Goal: Transaction & Acquisition: Purchase product/service

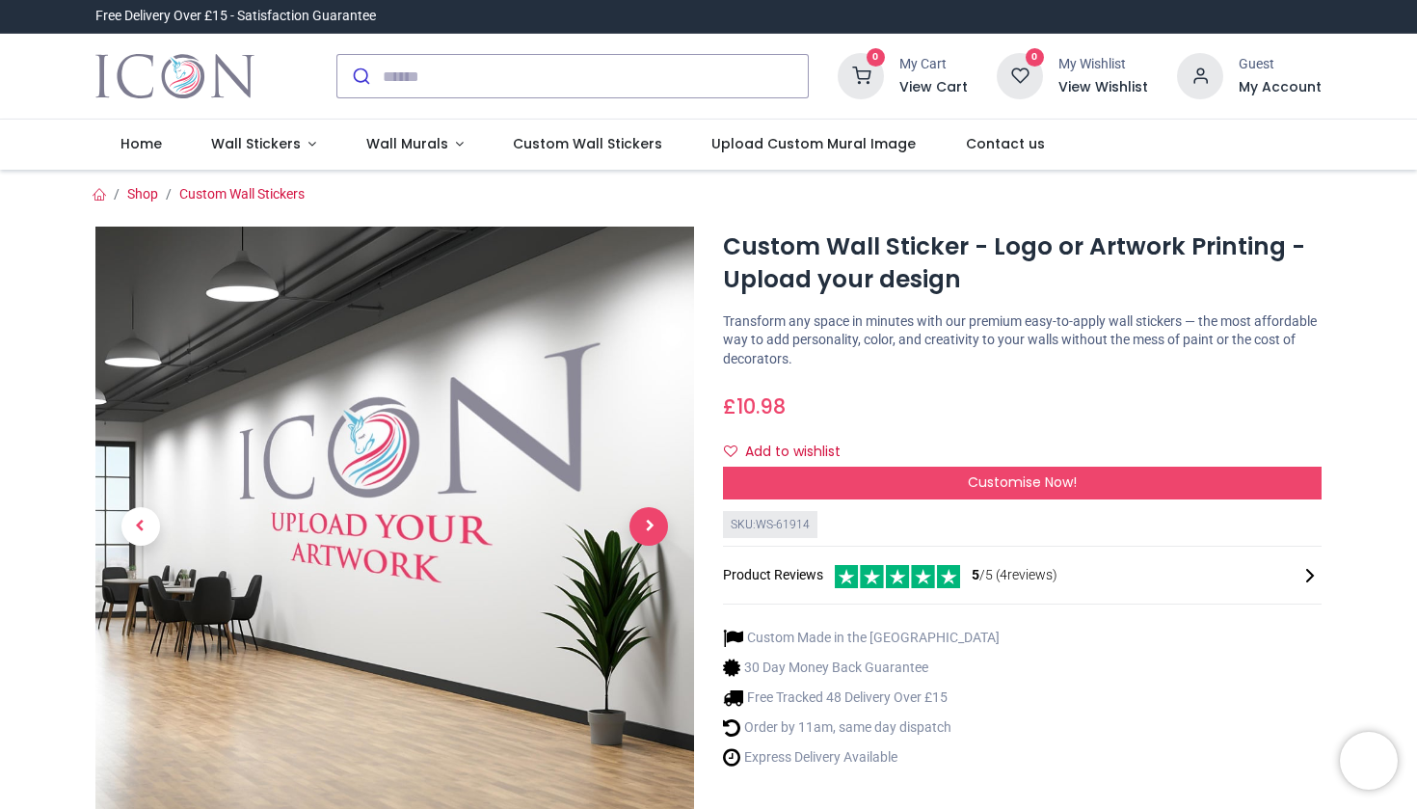
click at [656, 528] on span "Next" at bounding box center [648, 526] width 39 height 39
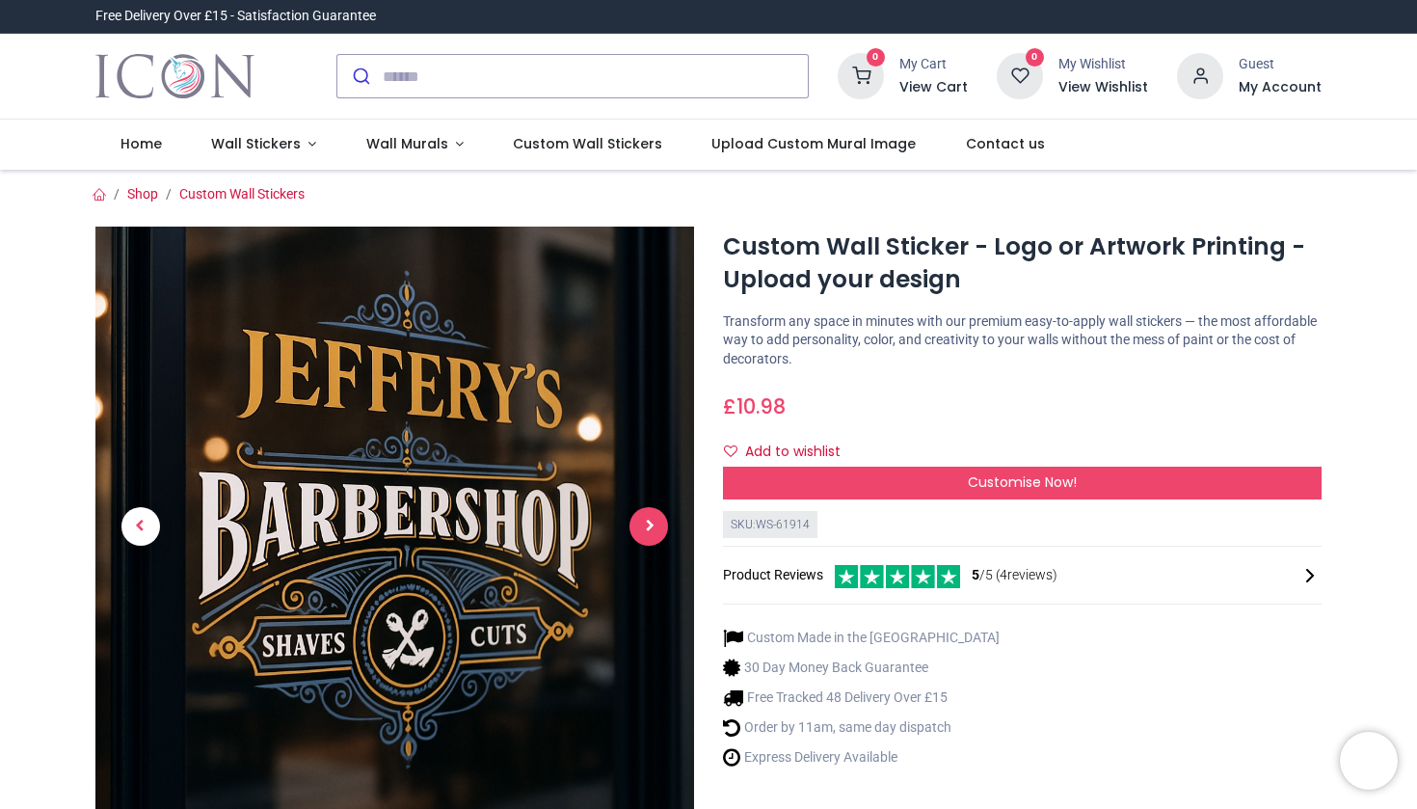
click at [656, 528] on div at bounding box center [394, 578] width 627 height 703
click at [150, 519] on span "Previous" at bounding box center [140, 526] width 39 height 39
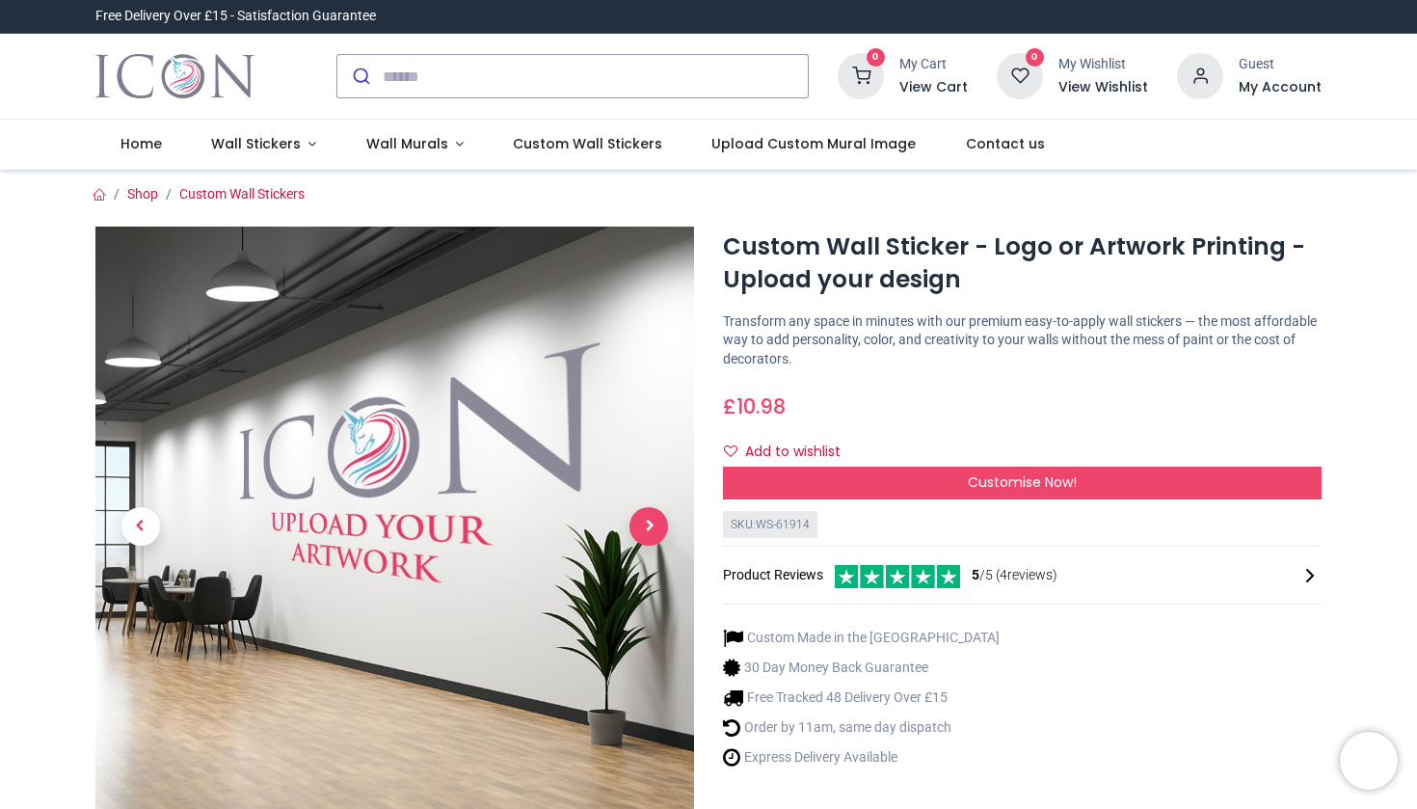
click at [652, 522] on span "Next" at bounding box center [648, 526] width 39 height 39
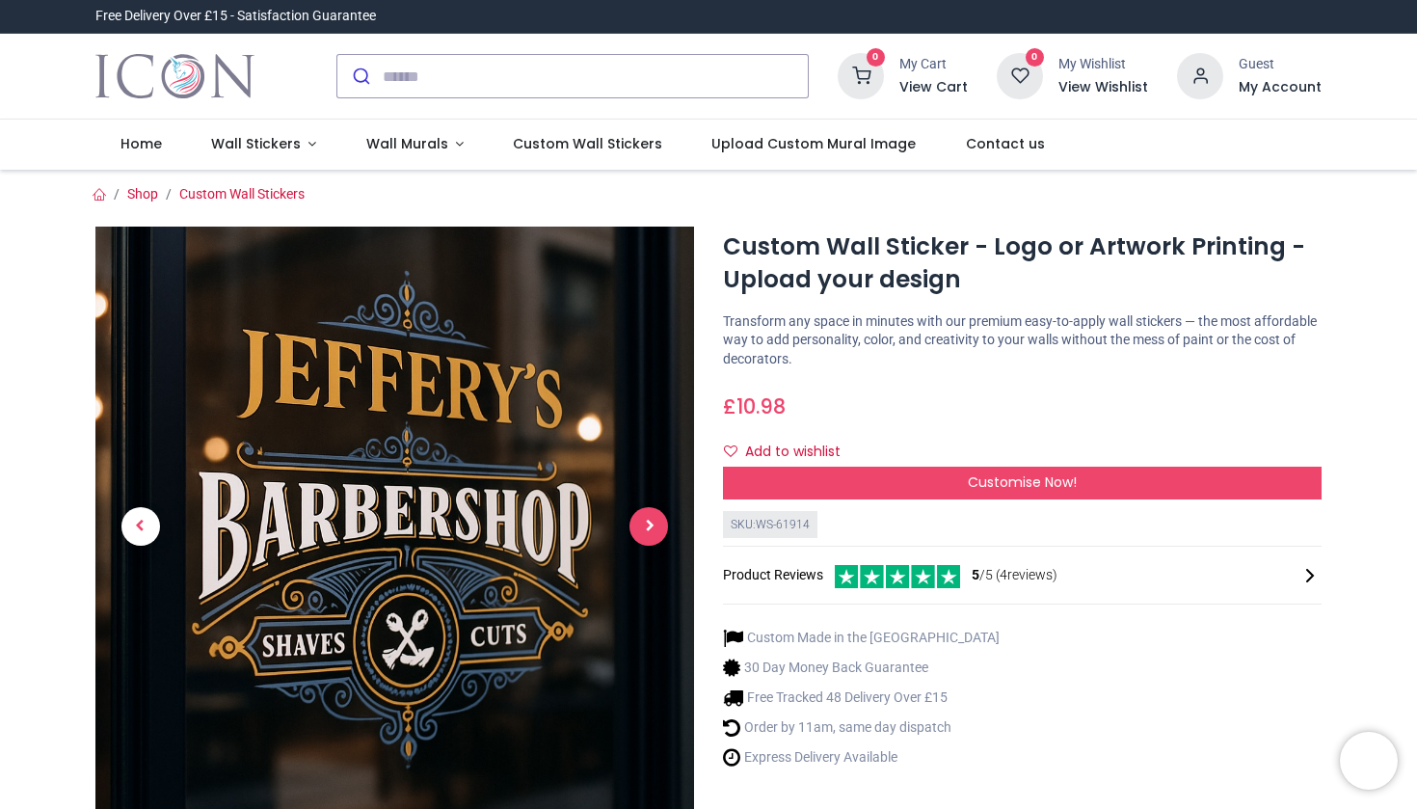
click at [661, 529] on span "Next" at bounding box center [648, 526] width 39 height 39
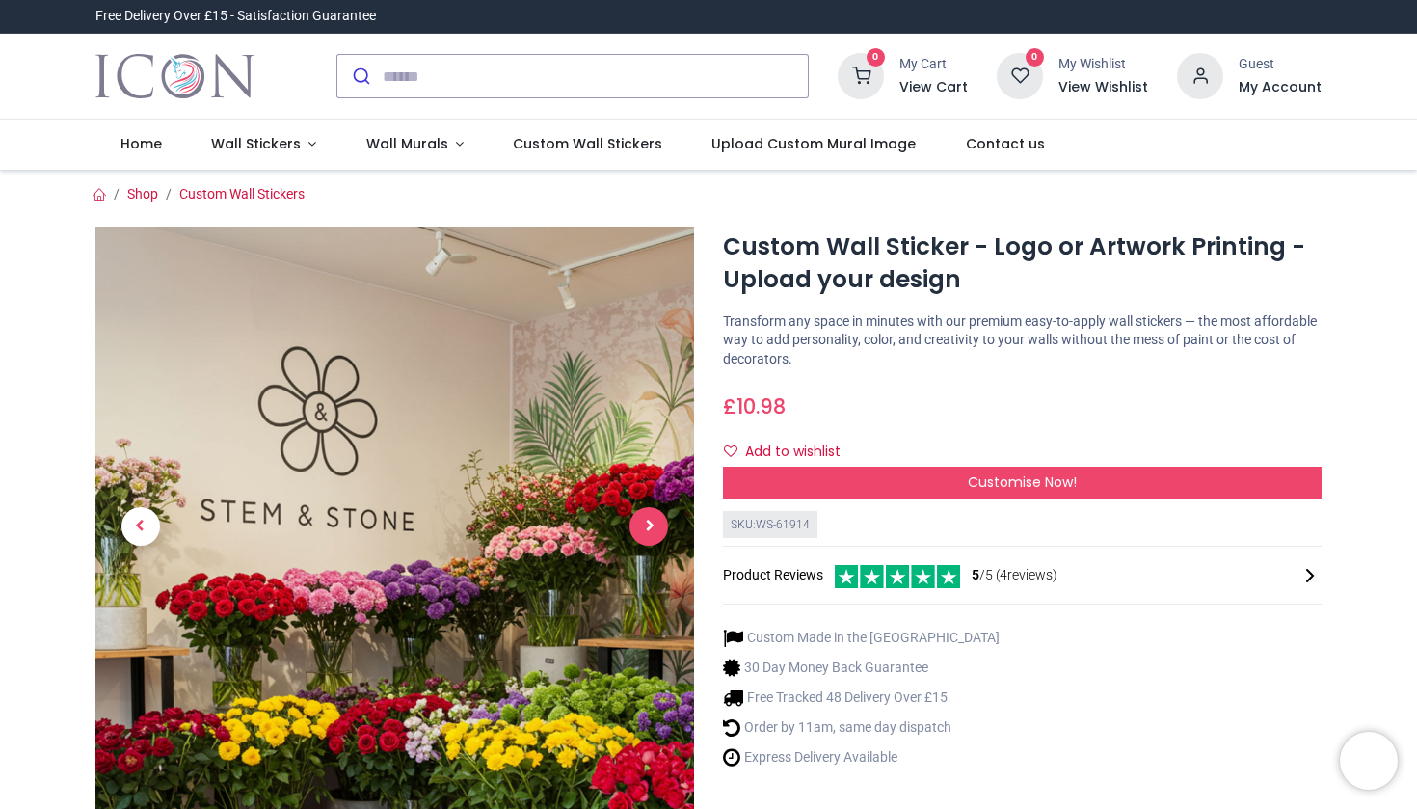
click at [661, 529] on span "Next" at bounding box center [648, 526] width 39 height 39
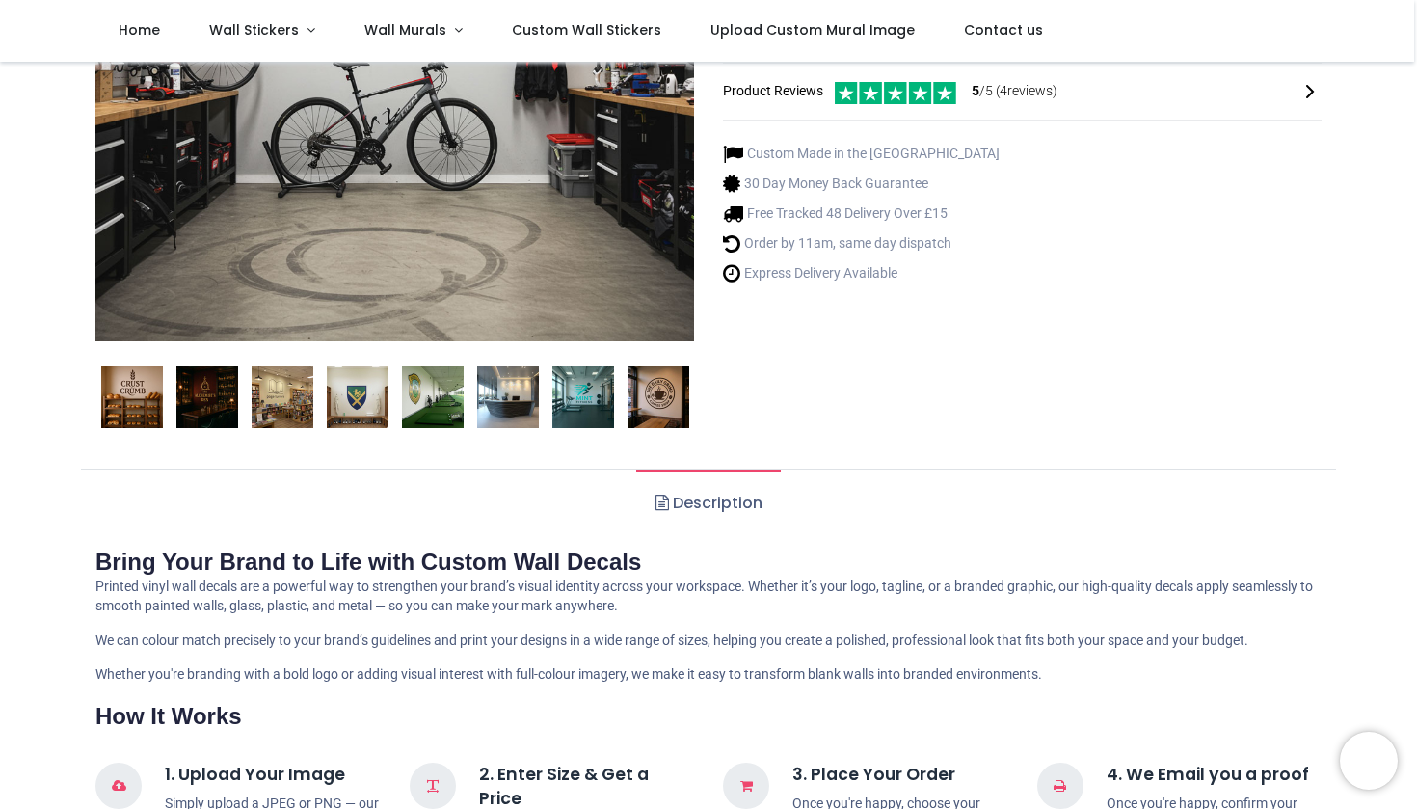
scroll to position [380, 0]
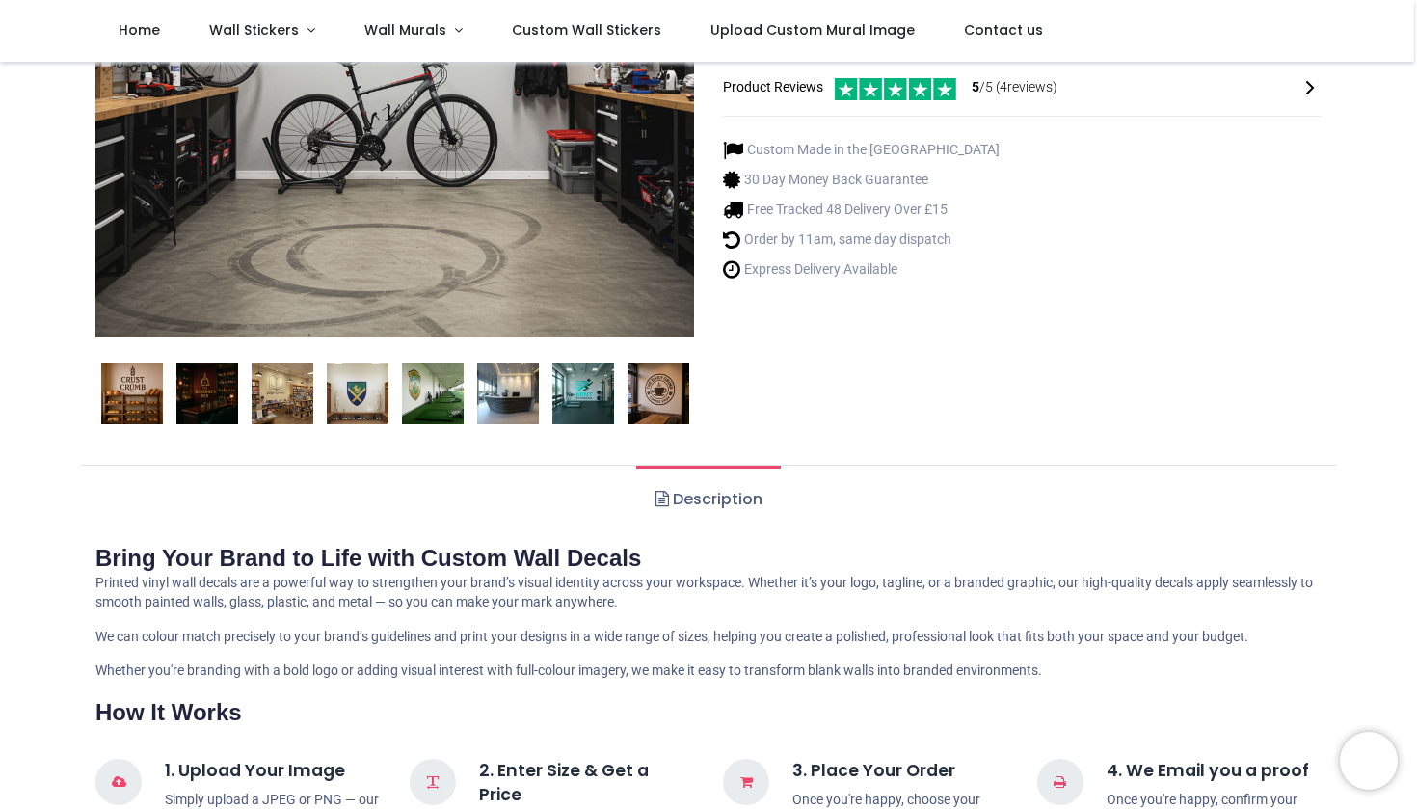
click at [574, 387] on img at bounding box center [583, 393] width 62 height 62
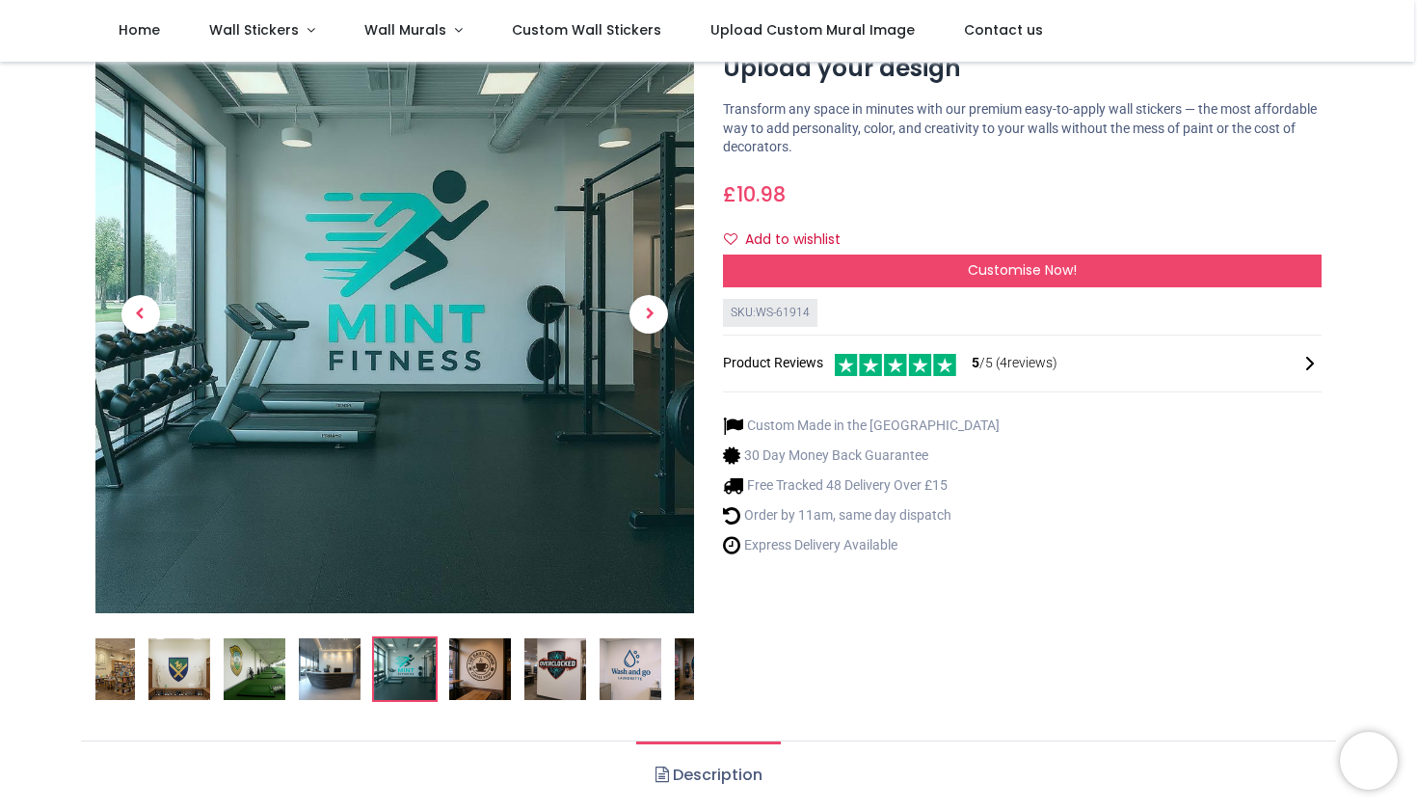
scroll to position [98, 0]
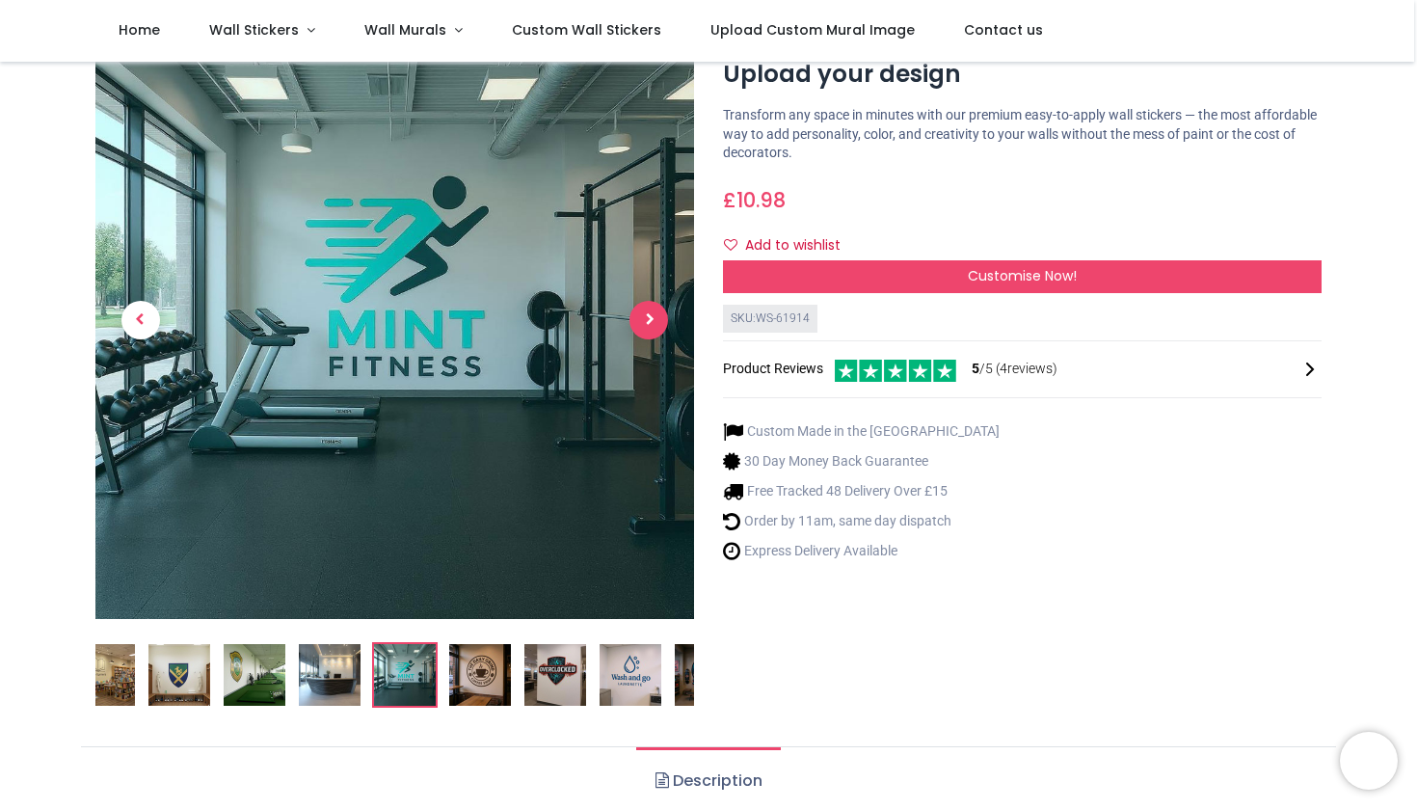
click at [649, 322] on span "Next" at bounding box center [648, 320] width 39 height 39
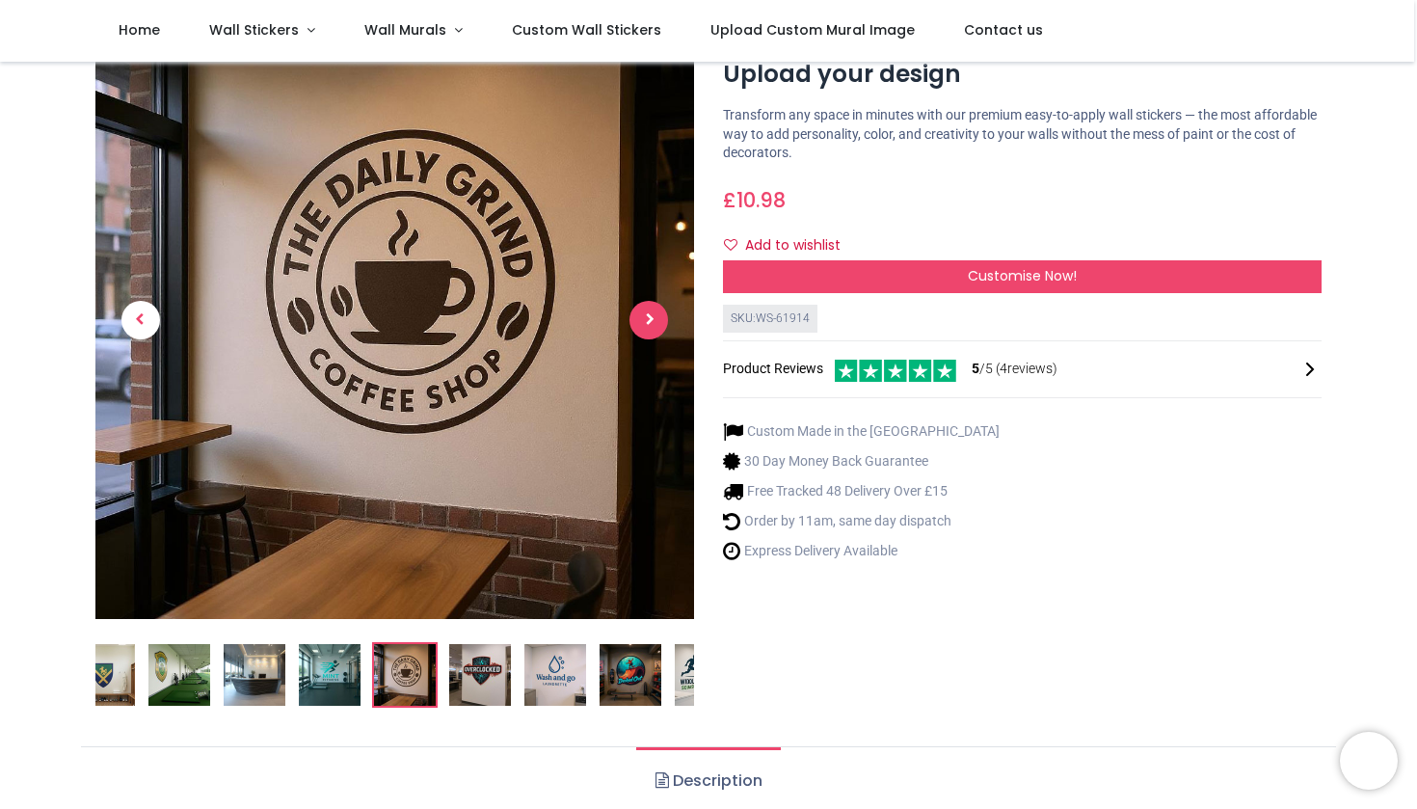
click at [649, 322] on span "Next" at bounding box center [648, 320] width 39 height 39
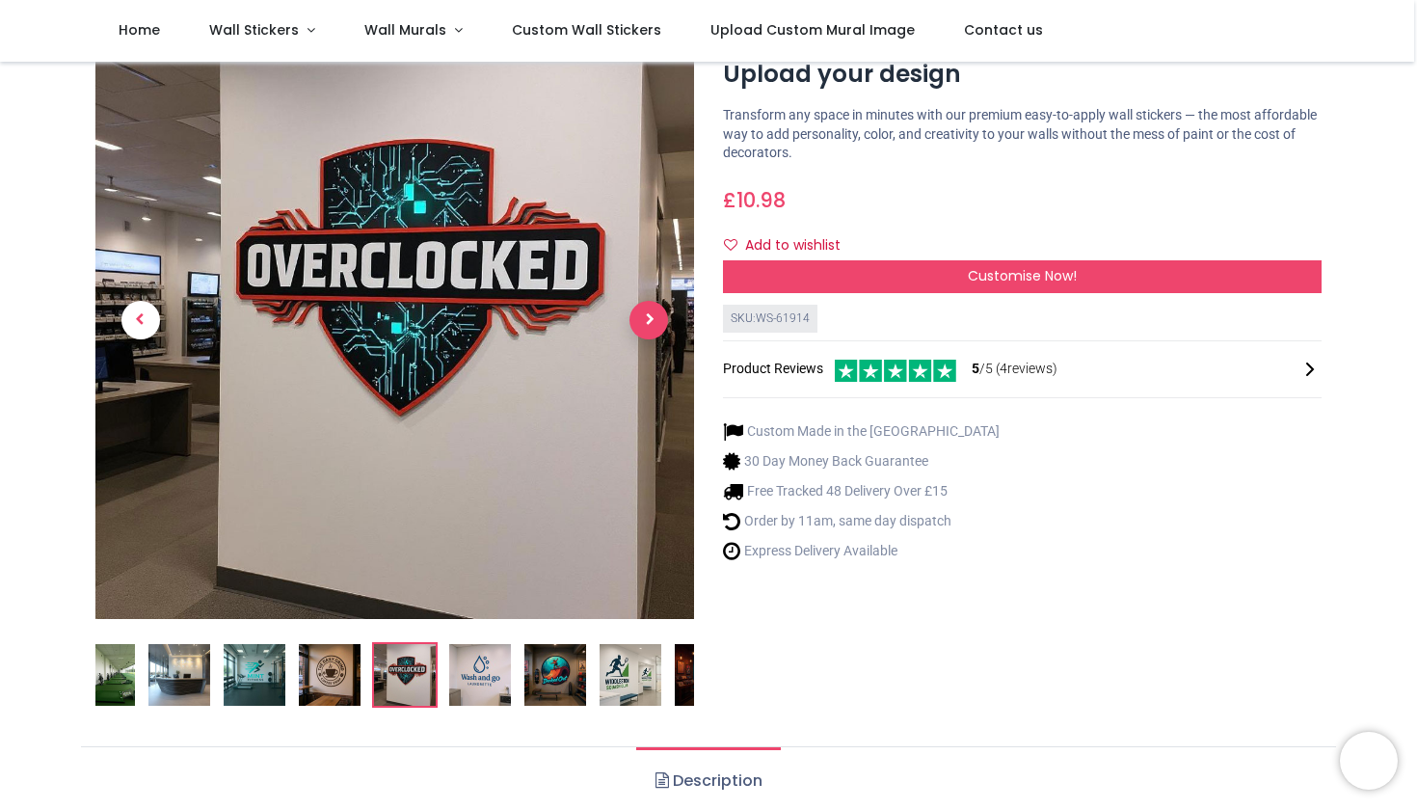
click at [649, 323] on span "Next" at bounding box center [648, 320] width 39 height 39
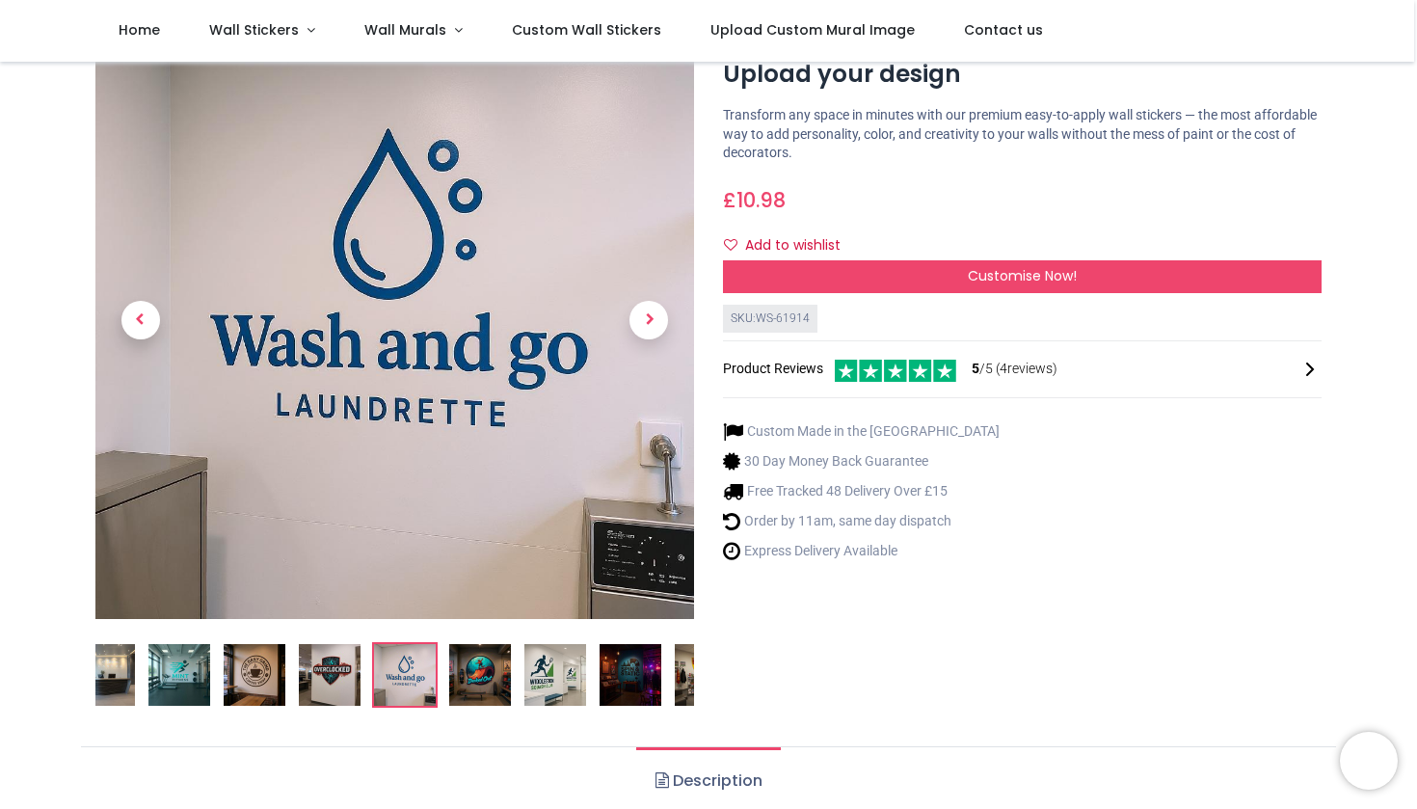
click at [650, 323] on span "Next" at bounding box center [648, 320] width 39 height 39
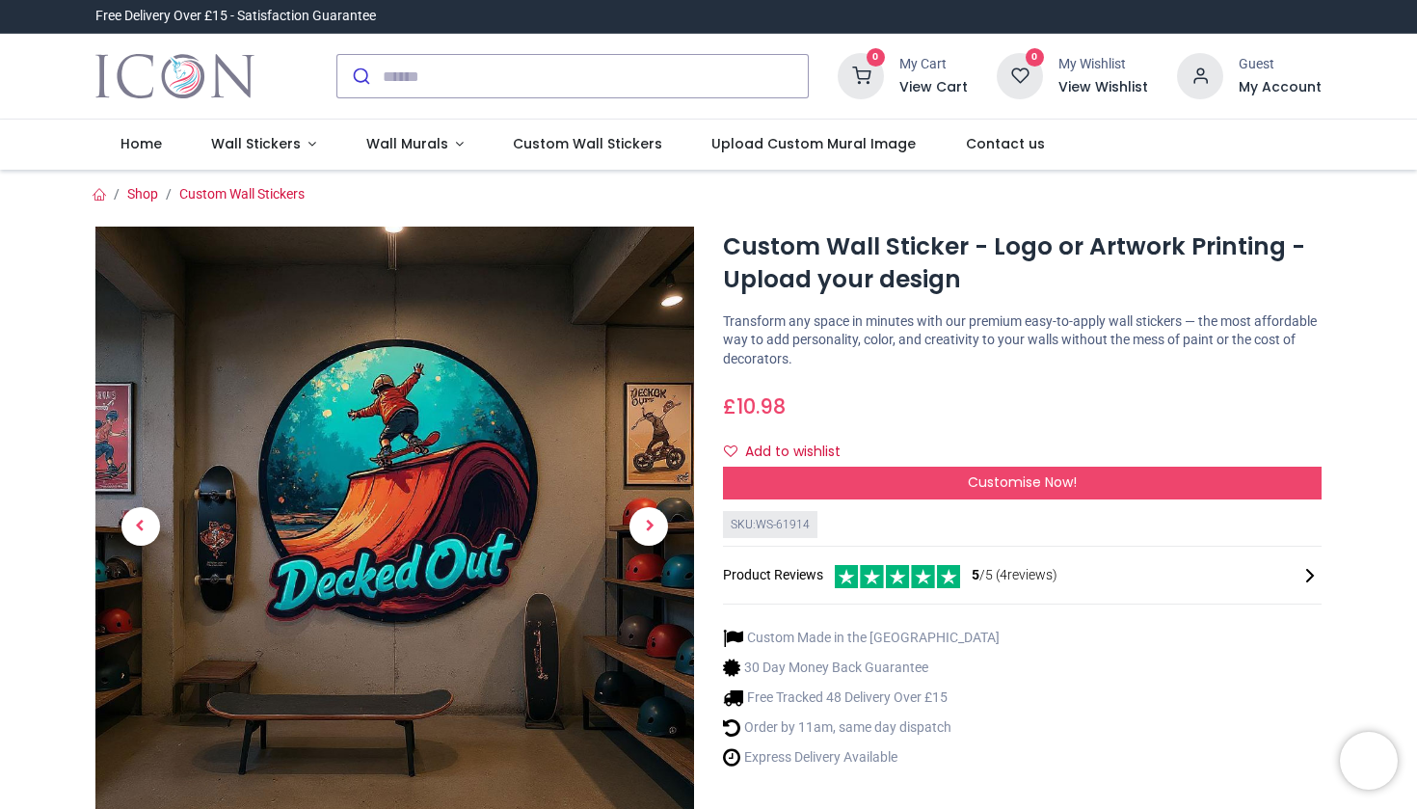
scroll to position [0, 0]
click at [639, 513] on span "Next" at bounding box center [648, 526] width 39 height 39
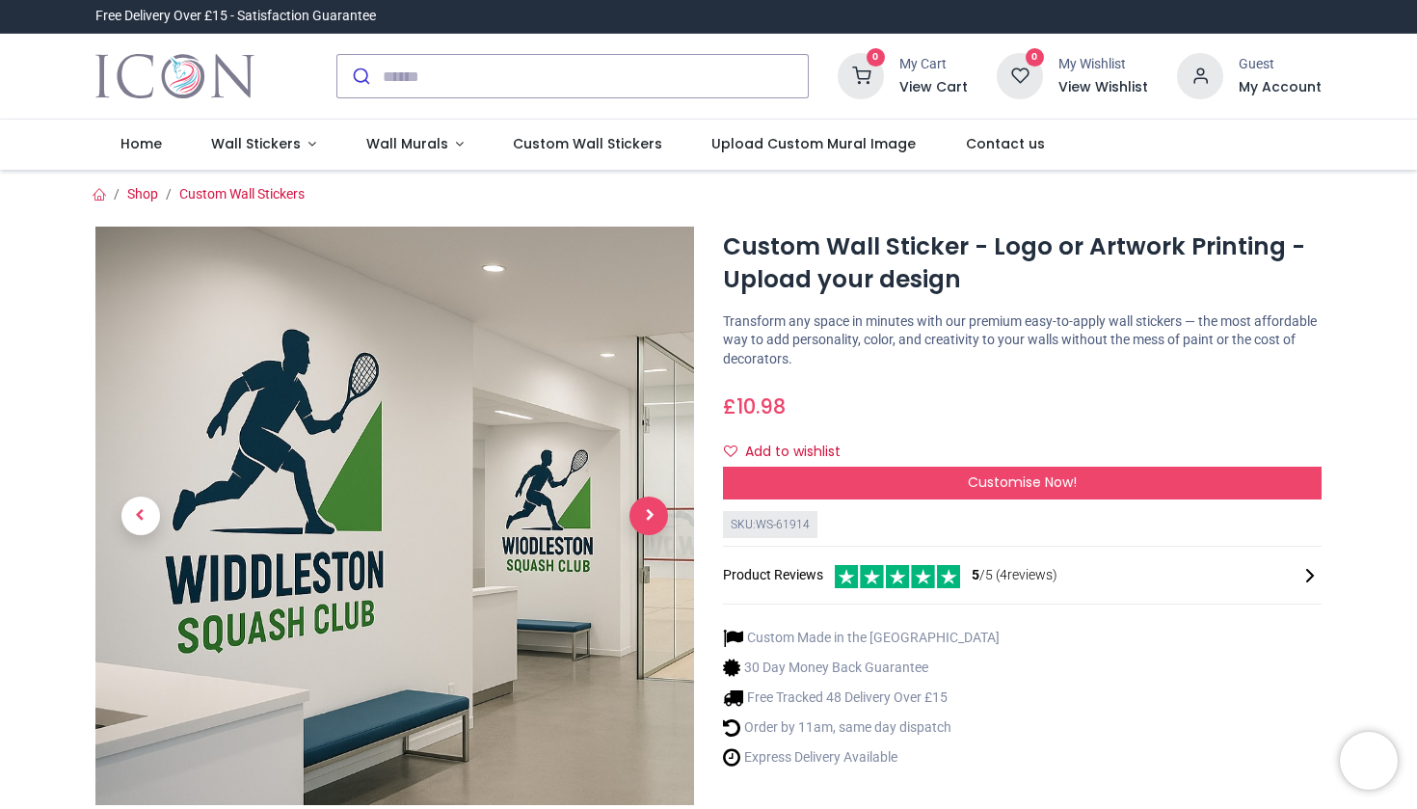
click at [641, 517] on span "Next" at bounding box center [648, 515] width 39 height 39
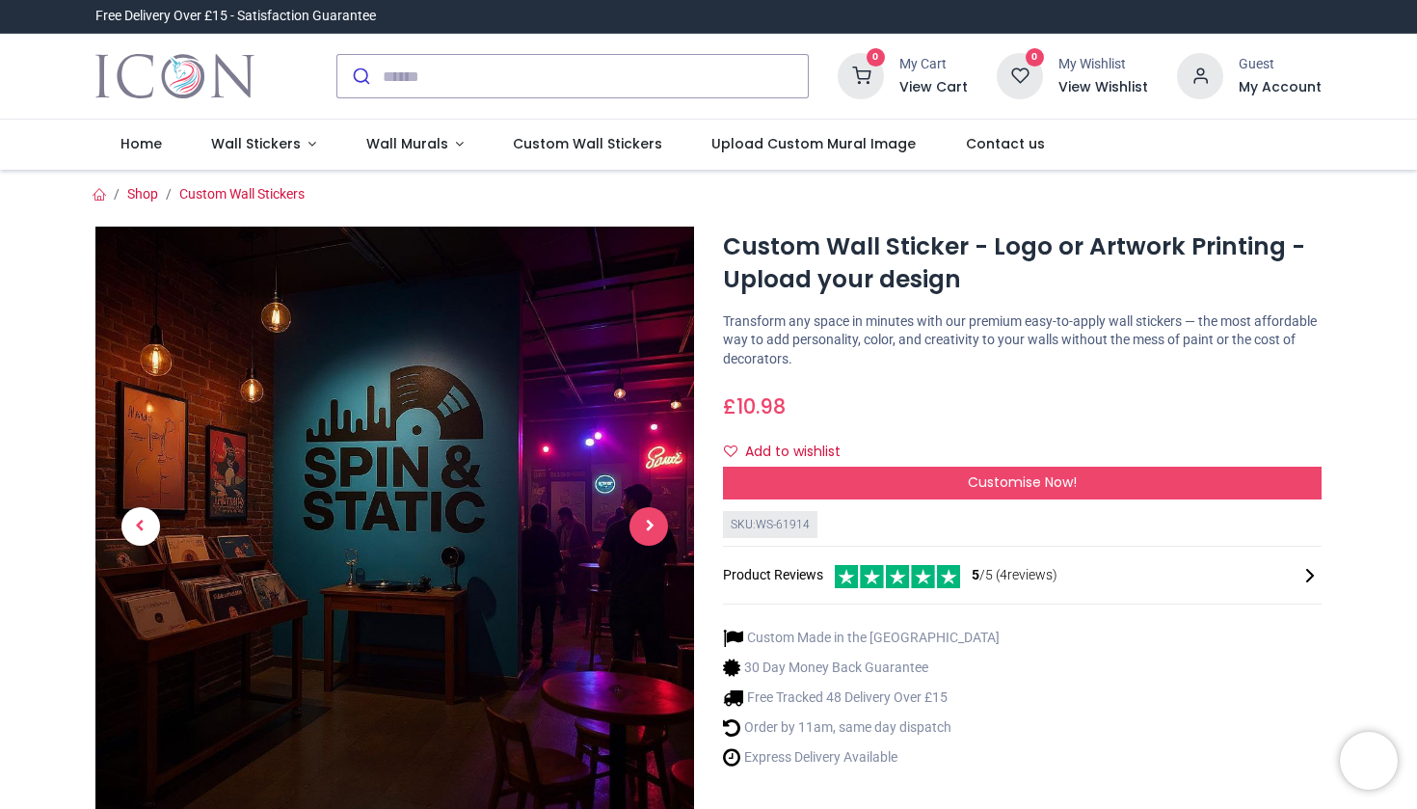
click at [654, 526] on span "Next" at bounding box center [648, 526] width 39 height 39
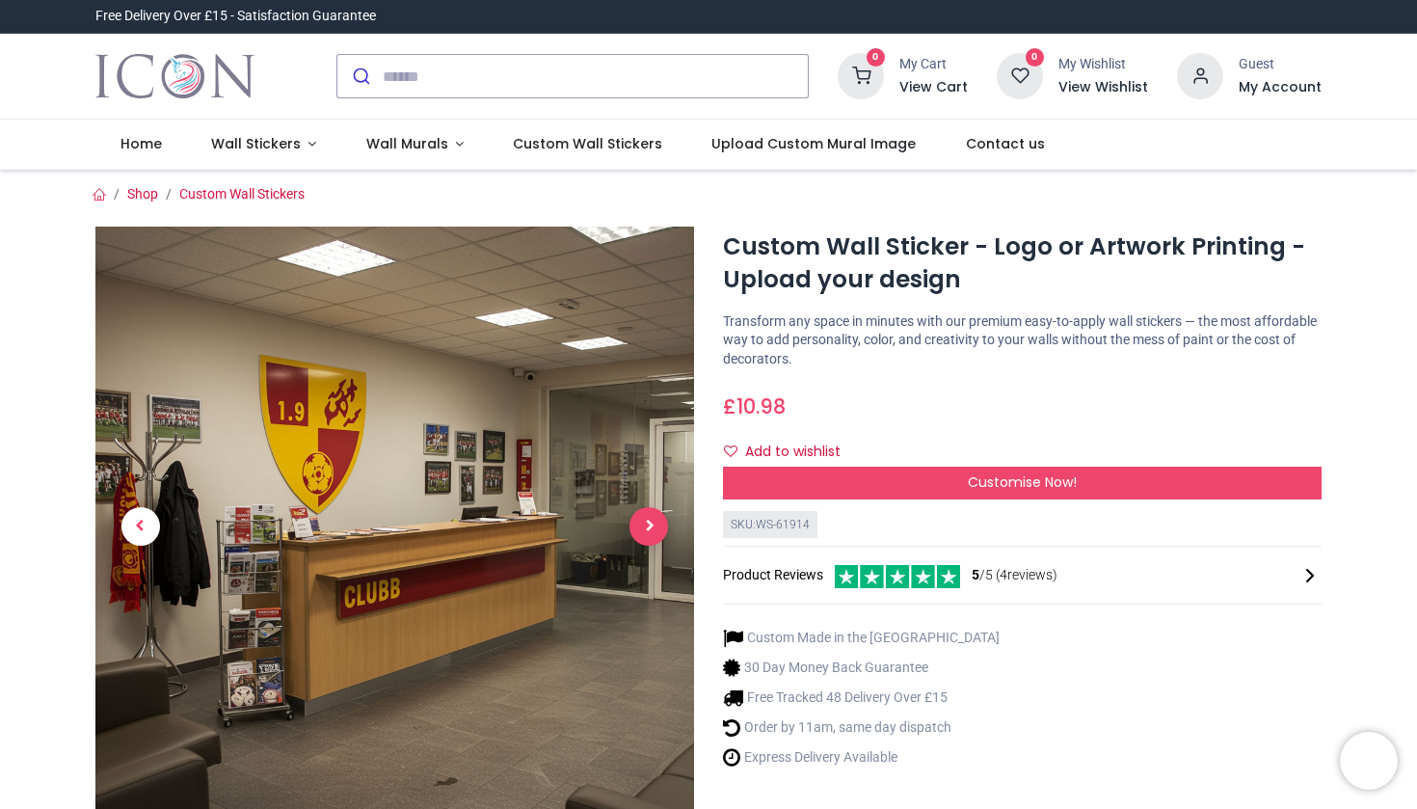
click at [654, 526] on span "Next" at bounding box center [648, 526] width 39 height 39
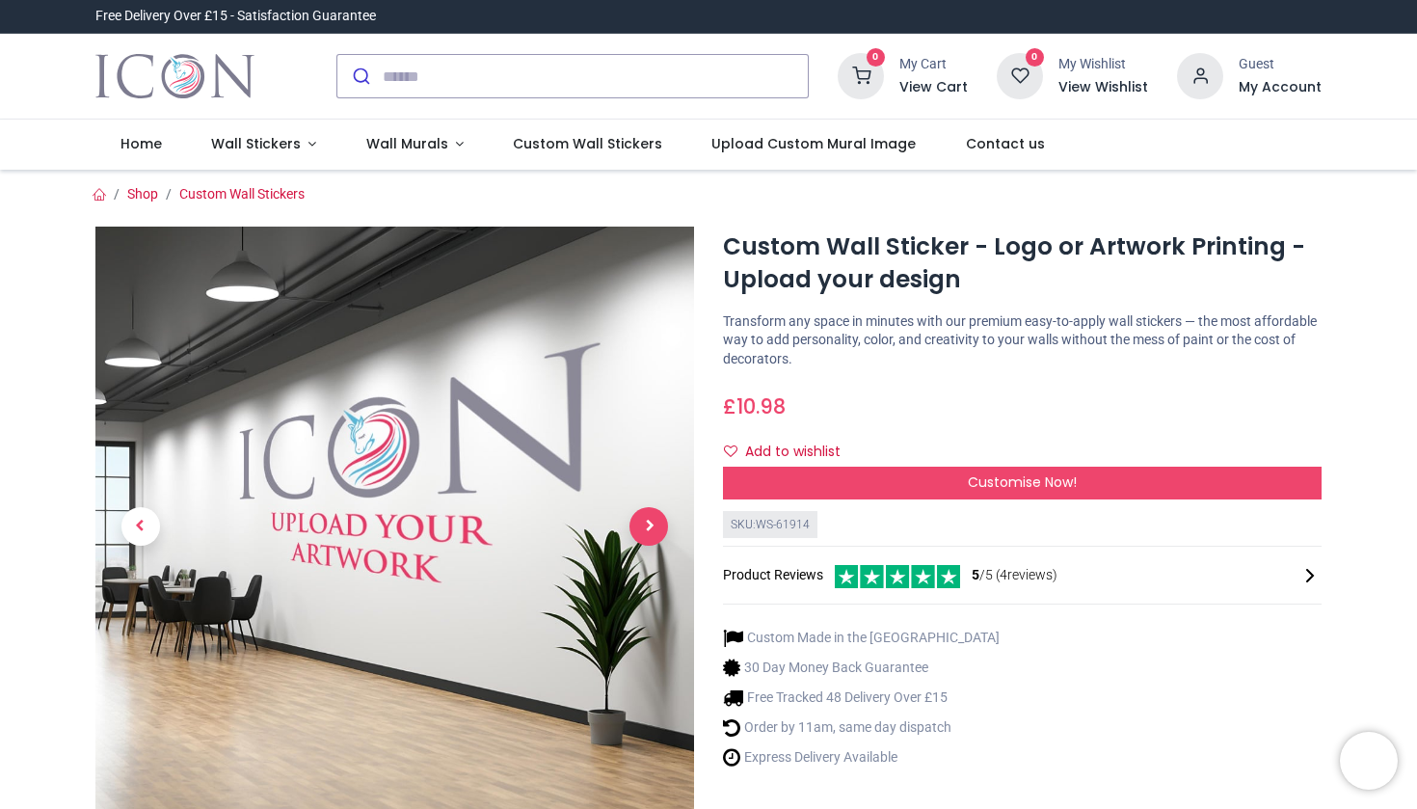
click at [654, 526] on span "Next" at bounding box center [648, 526] width 39 height 39
